Goal: Register for event/course

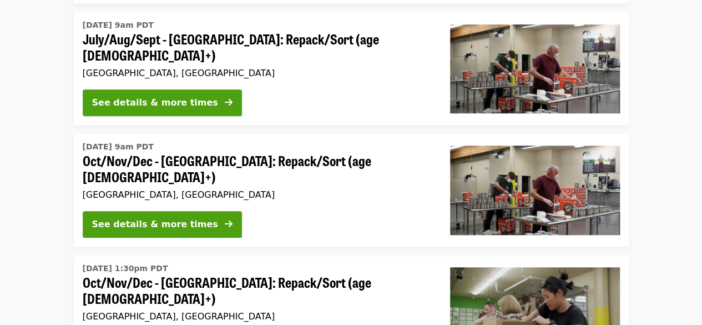
scroll to position [388, 0]
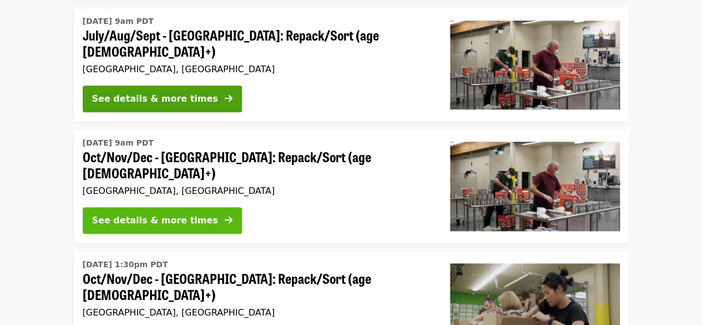
click at [160, 214] on div "See details & more times" at bounding box center [155, 220] width 126 height 13
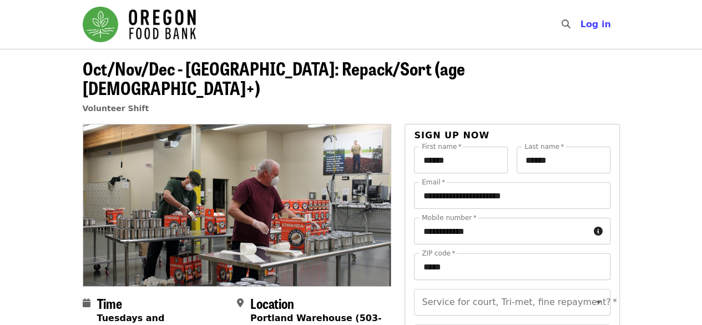
scroll to position [388, 0]
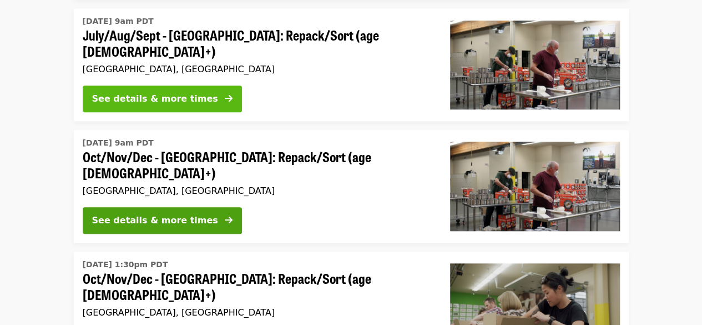
click at [148, 92] on div "See details & more times" at bounding box center [155, 98] width 126 height 13
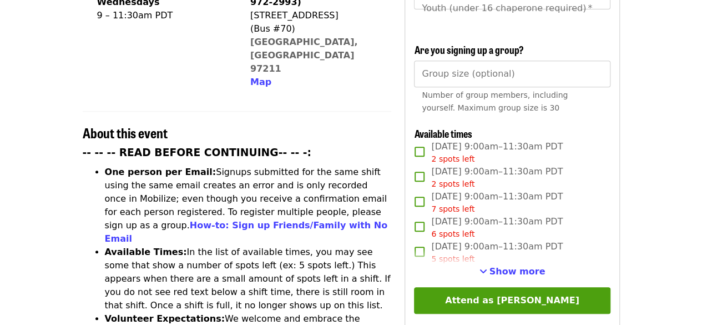
scroll to position [333, 0]
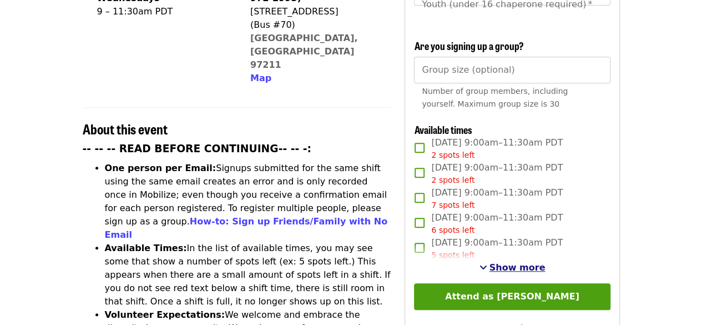
click at [504, 268] on span "Show more" at bounding box center [517, 267] width 56 height 11
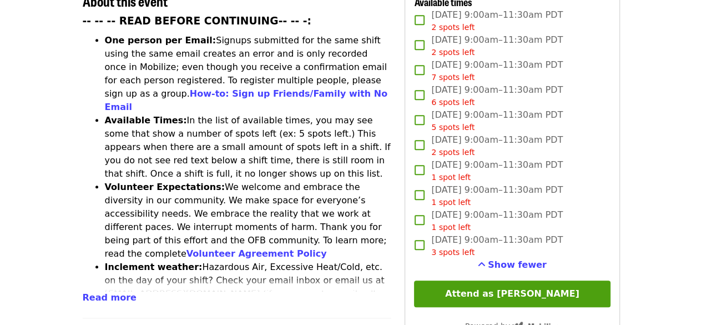
scroll to position [444, 0]
